Goal: Task Accomplishment & Management: Use online tool/utility

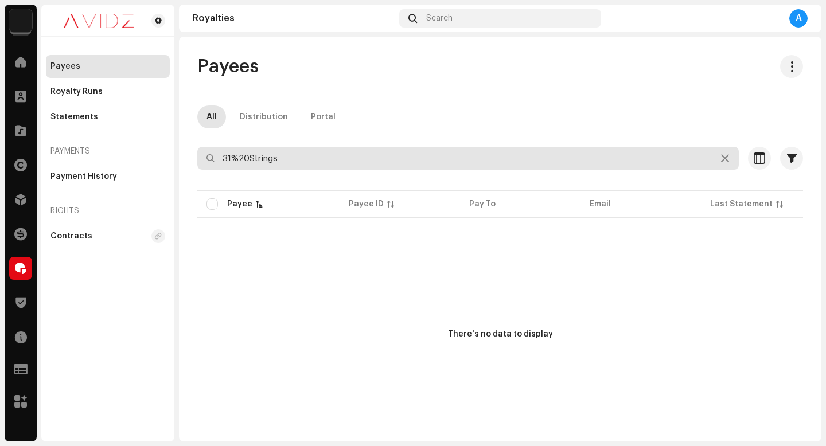
click at [406, 157] on input "31%20Strings" at bounding box center [468, 158] width 542 height 23
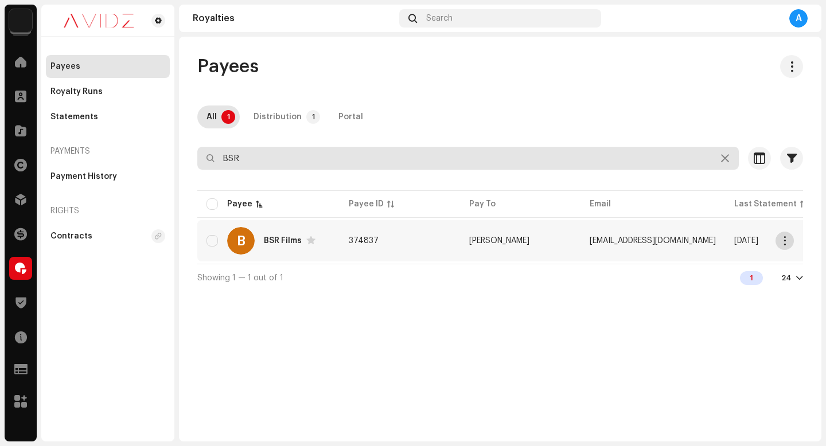
type input "BSR"
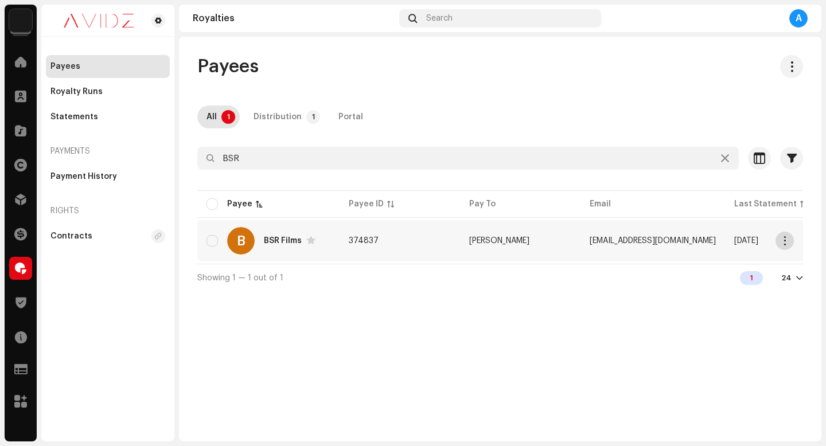
click at [783, 241] on span "button" at bounding box center [785, 240] width 9 height 9
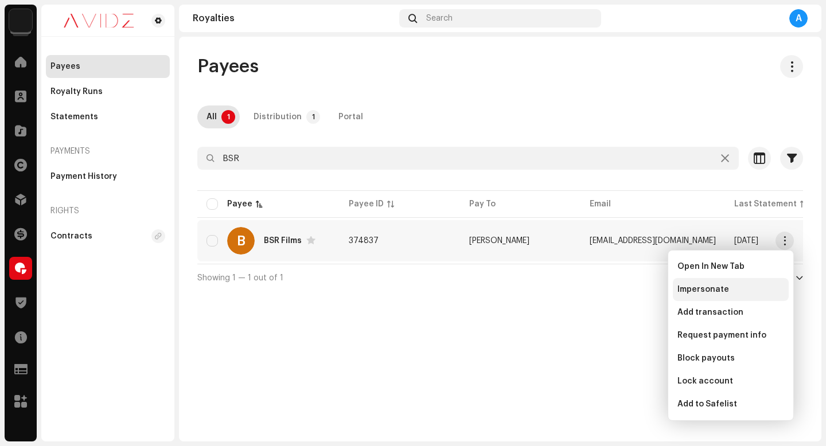
click at [758, 296] on div "Impersonate" at bounding box center [731, 289] width 116 height 23
